Goal: Task Accomplishment & Management: Use online tool/utility

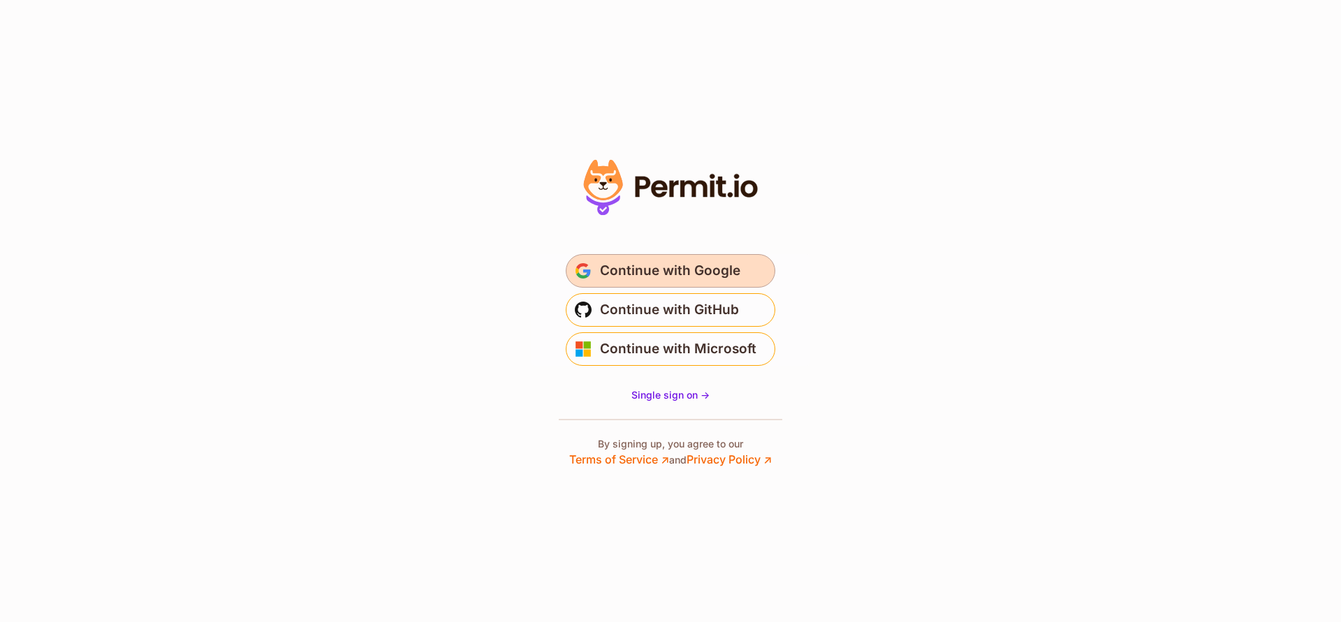
click at [726, 266] on span "Continue with Google" at bounding box center [670, 271] width 140 height 22
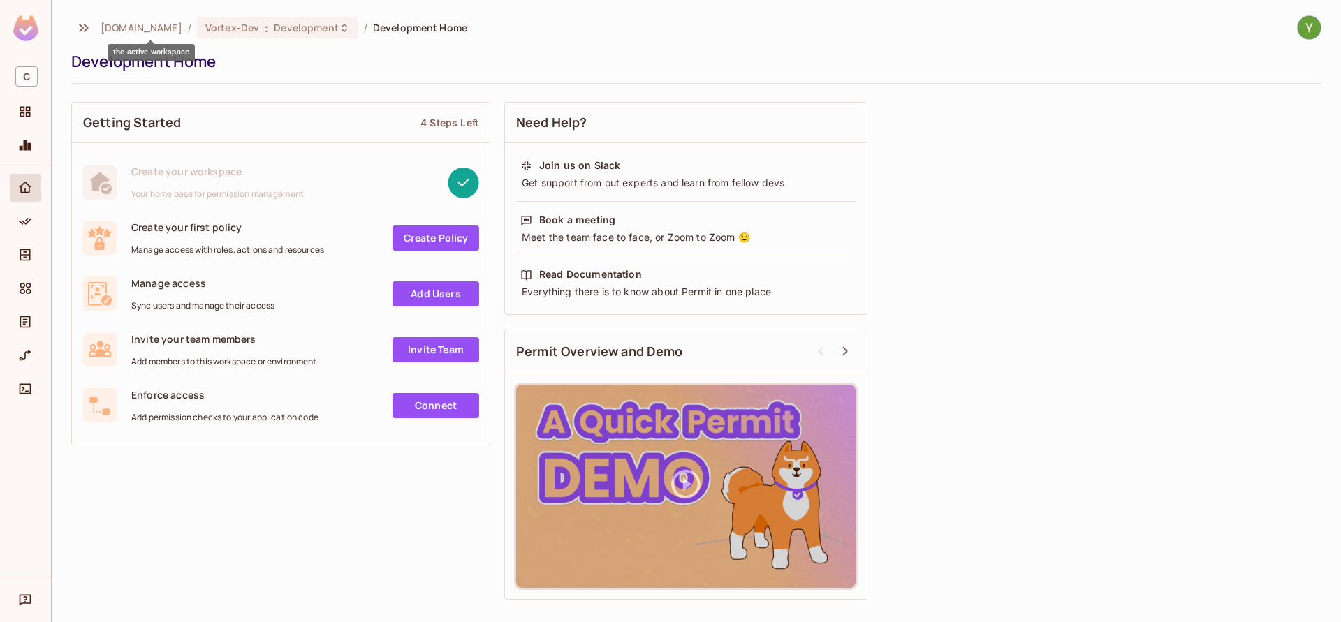
click at [163, 29] on span "[DOMAIN_NAME]" at bounding box center [142, 27] width 82 height 13
click at [246, 27] on span "Vortex-Dev" at bounding box center [232, 27] width 54 height 13
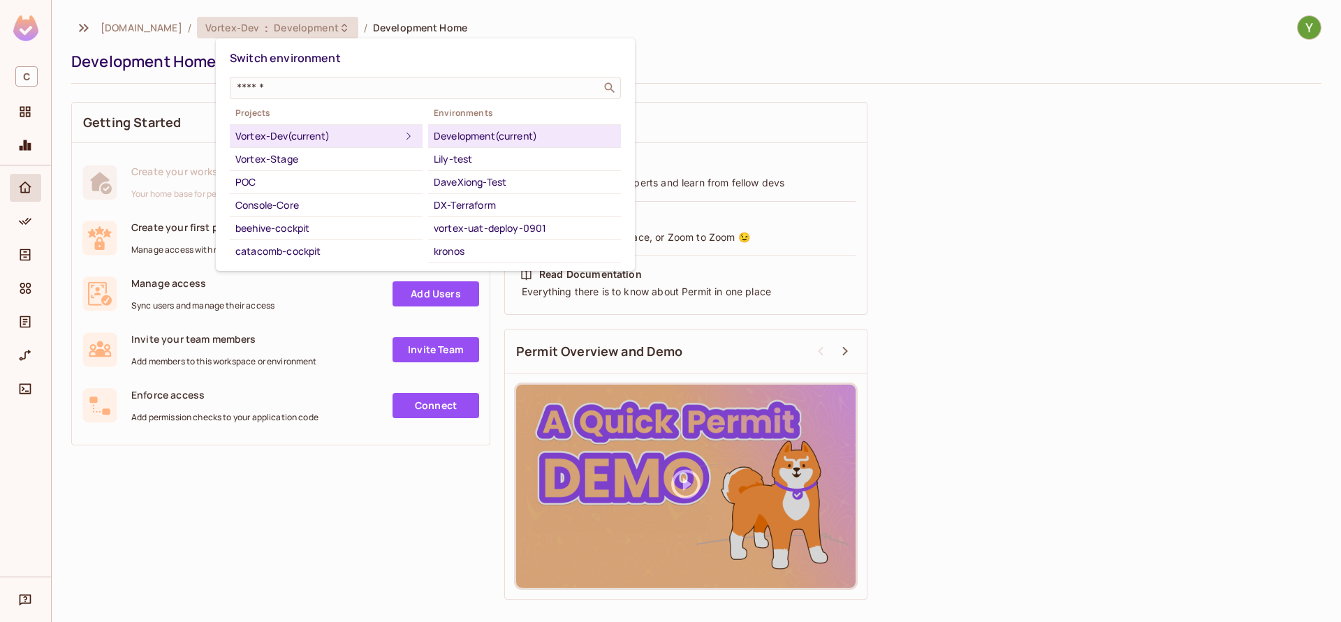
click at [968, 54] on div at bounding box center [670, 311] width 1341 height 622
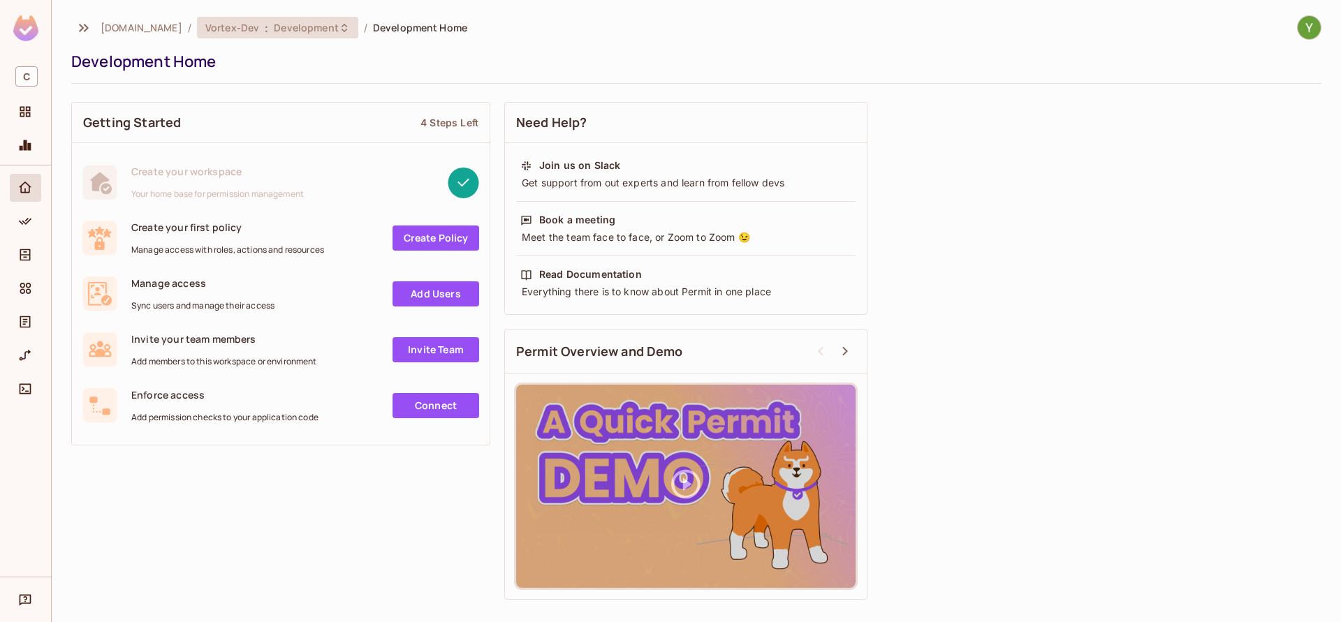
click at [289, 27] on div "Vortex-Dev : Development" at bounding box center [269, 27] width 128 height 13
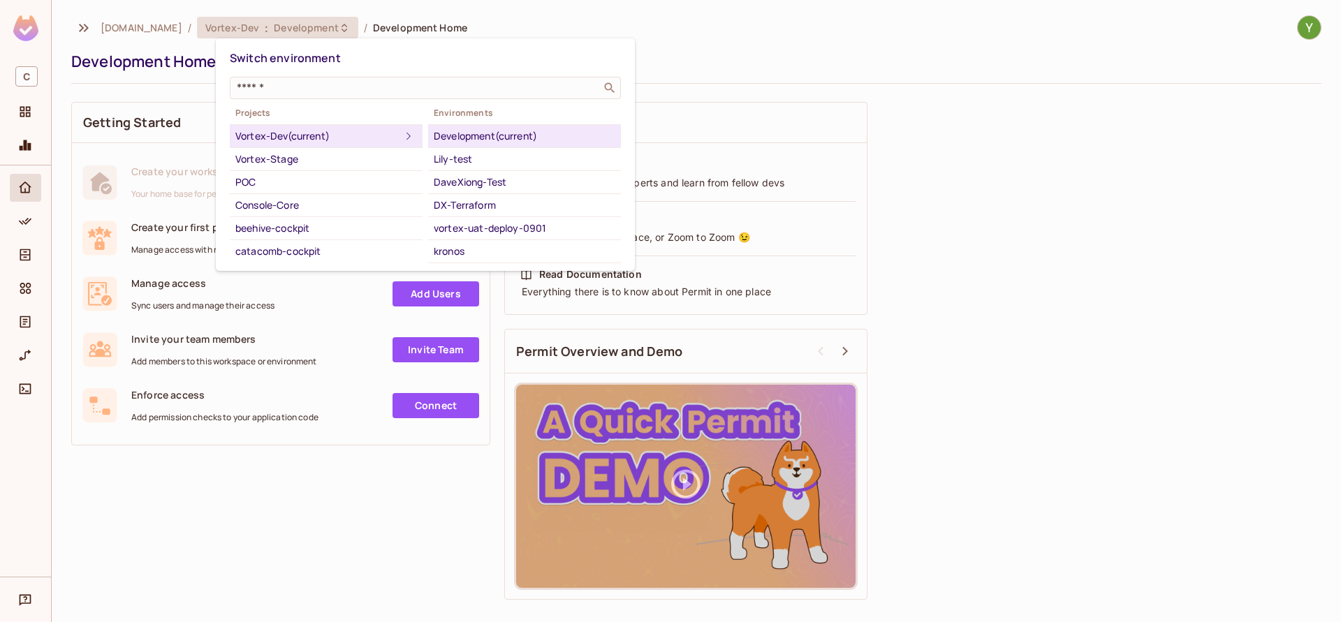
click at [288, 27] on div at bounding box center [670, 311] width 1341 height 622
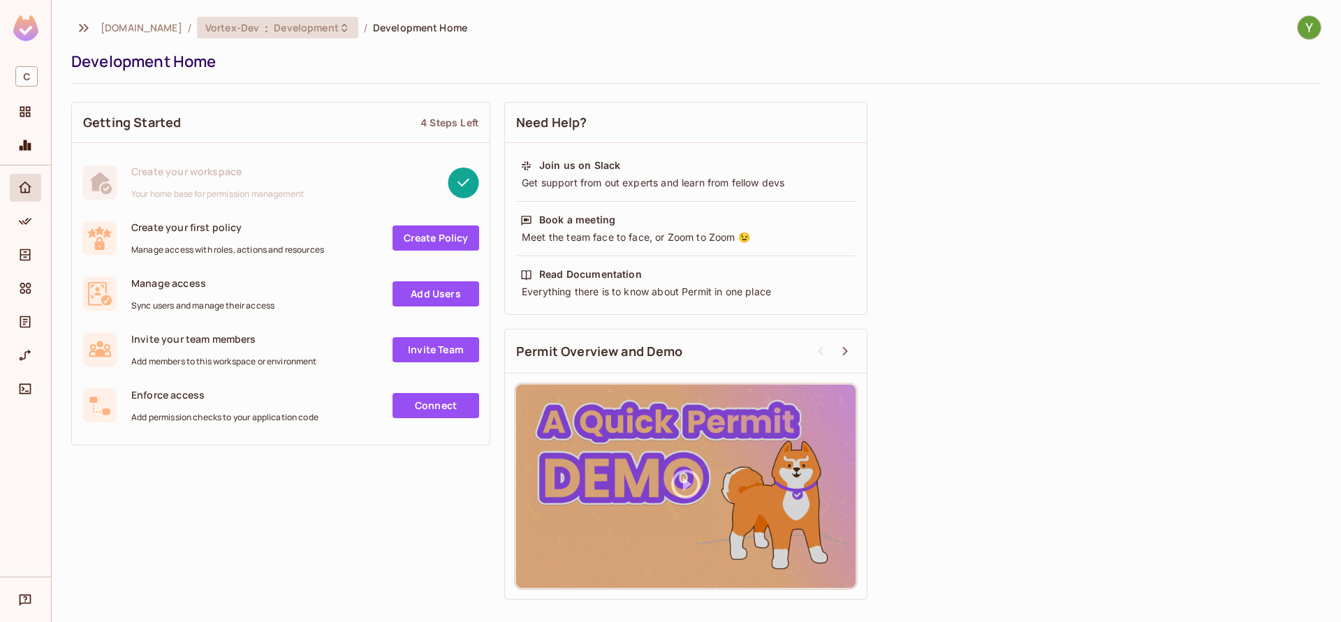
click at [259, 27] on span "Vortex-Dev" at bounding box center [232, 27] width 54 height 13
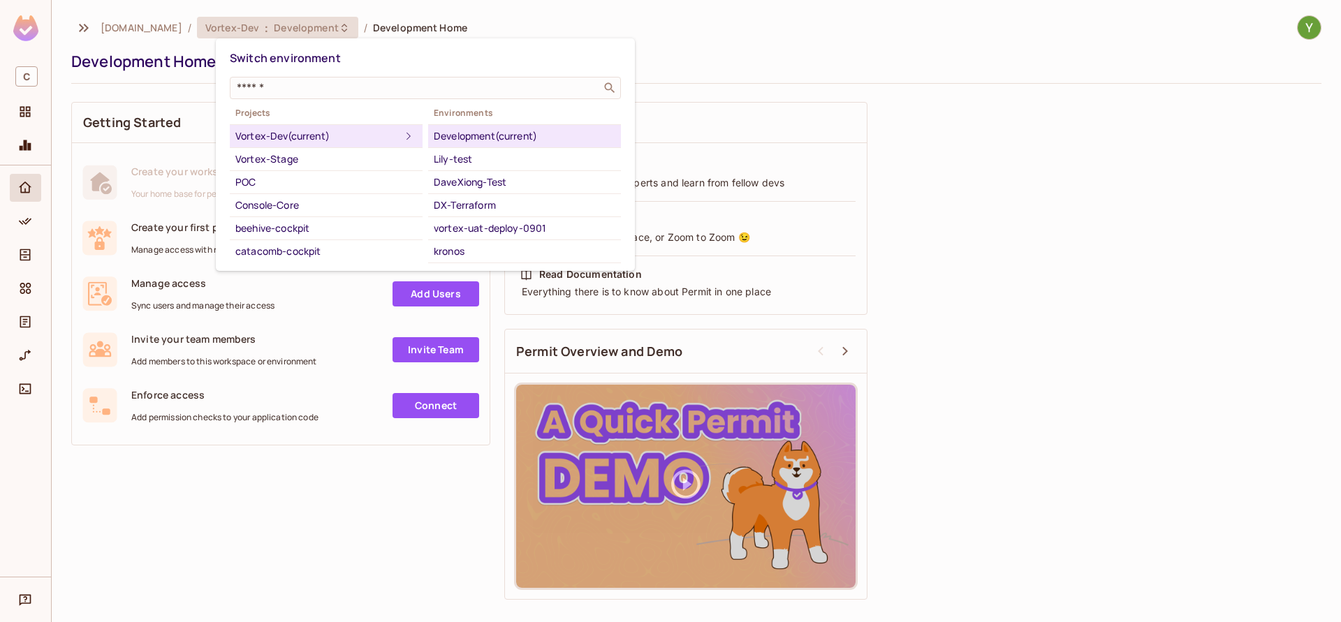
click at [1163, 304] on div at bounding box center [670, 311] width 1341 height 622
